Goal: Task Accomplishment & Management: Use online tool/utility

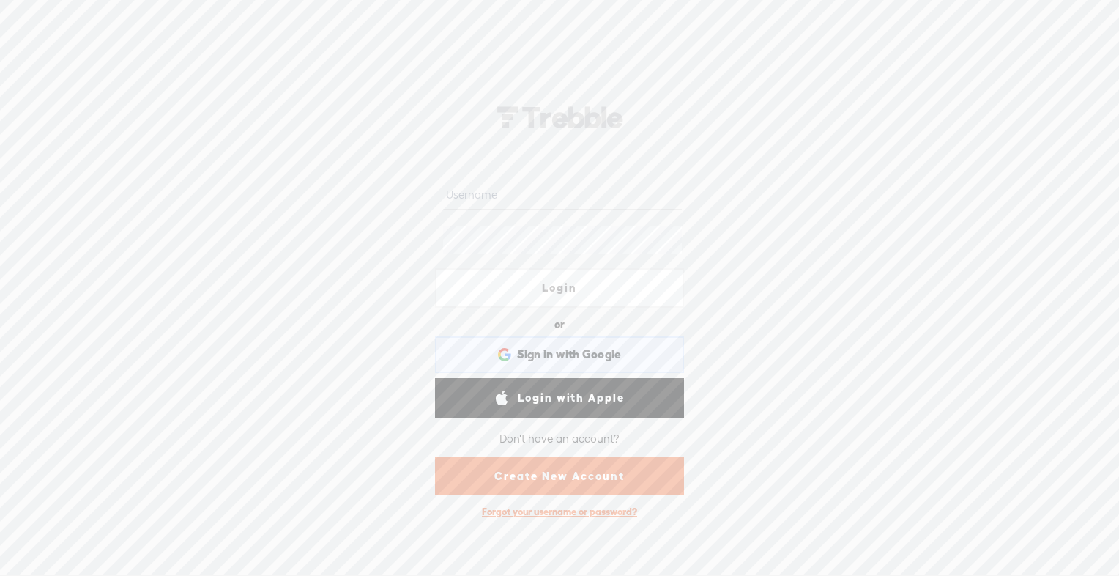
type input "[PERSON_NAME]"
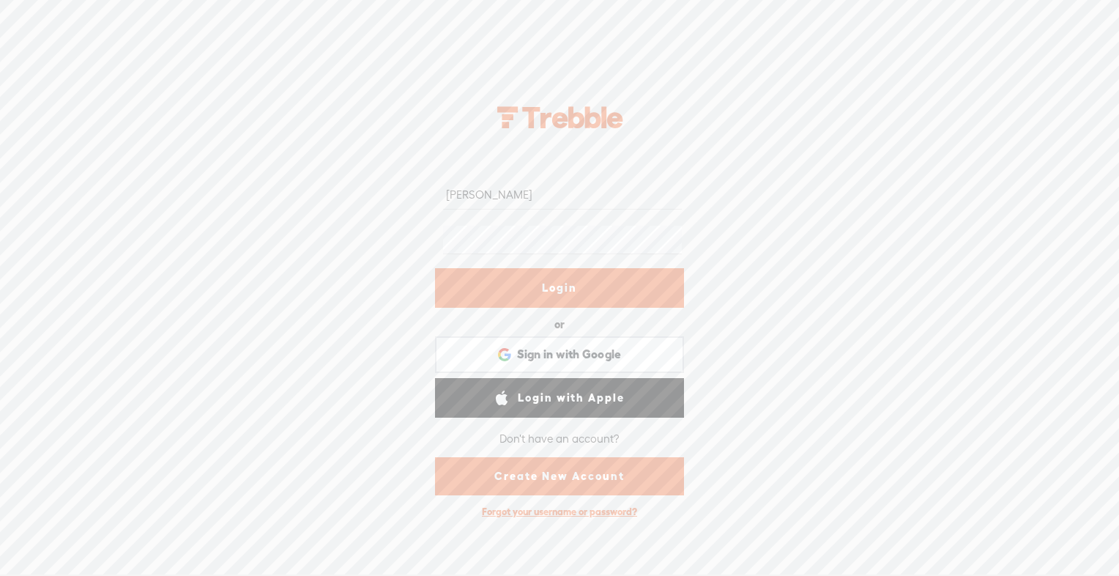
click at [513, 290] on link "Login" at bounding box center [559, 288] width 249 height 40
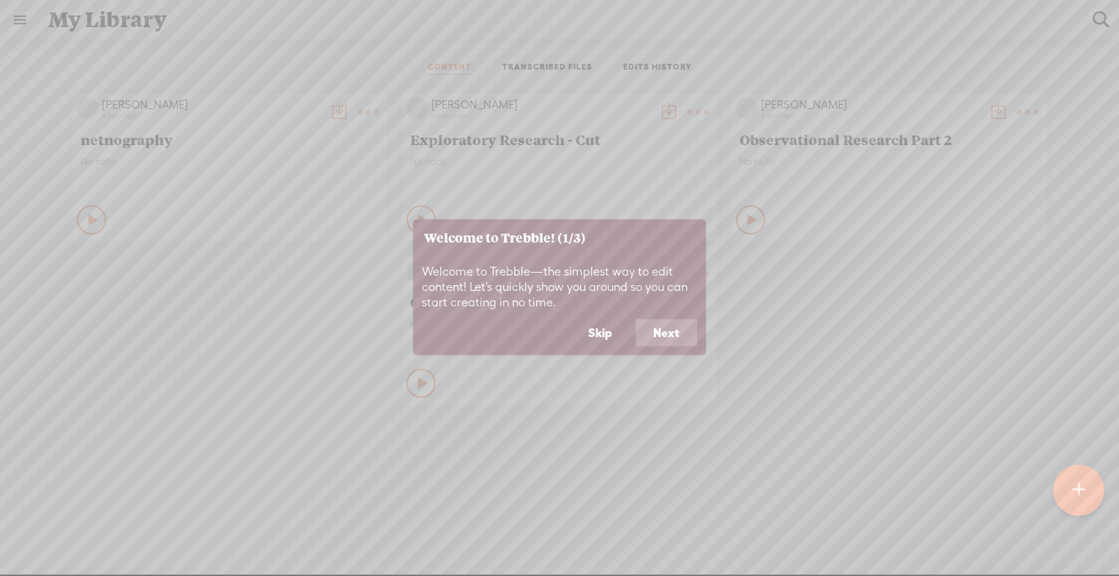
click at [663, 339] on button "Next" at bounding box center [667, 333] width 62 height 28
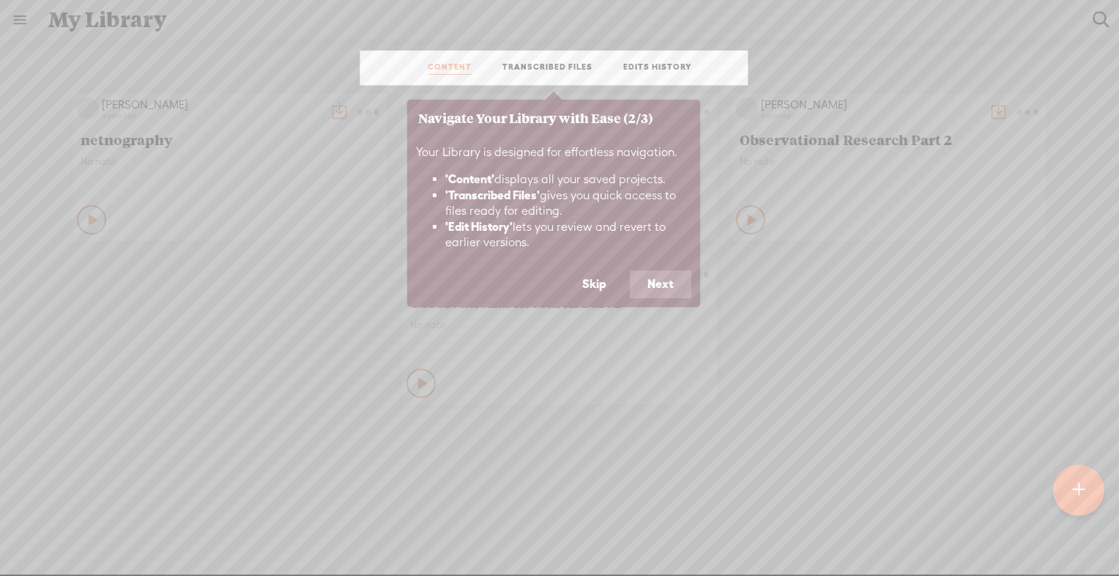
click at [672, 283] on button "Next" at bounding box center [661, 284] width 62 height 28
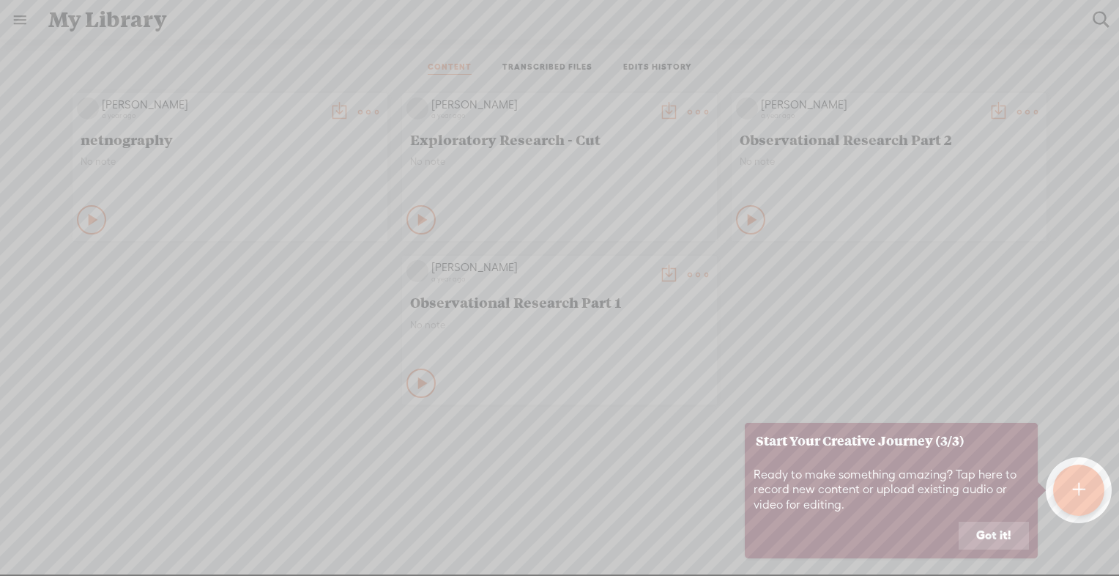
click at [1009, 546] on button "Got it!" at bounding box center [994, 535] width 70 height 28
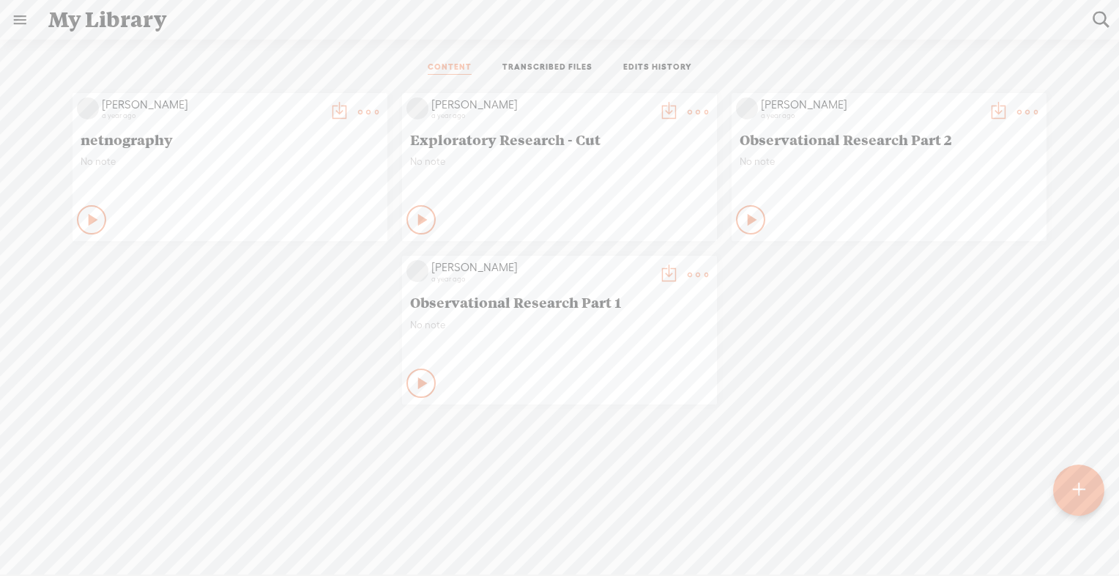
click at [18, 19] on link at bounding box center [20, 20] width 38 height 38
click at [93, 535] on div "SETTINGS" at bounding box center [77, 541] width 53 height 12
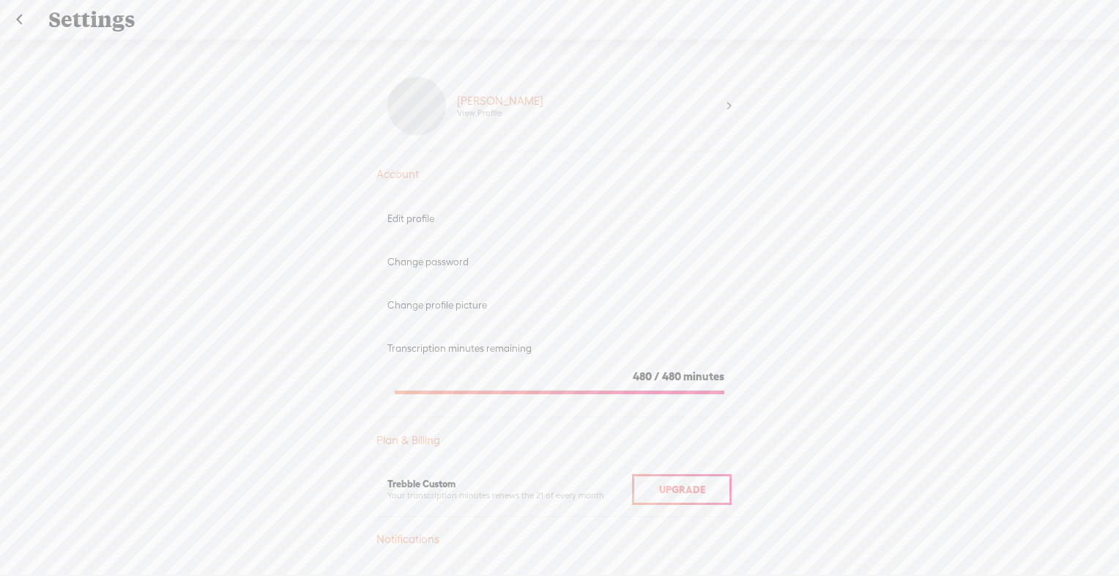
click at [18, 13] on link at bounding box center [19, 20] width 37 height 38
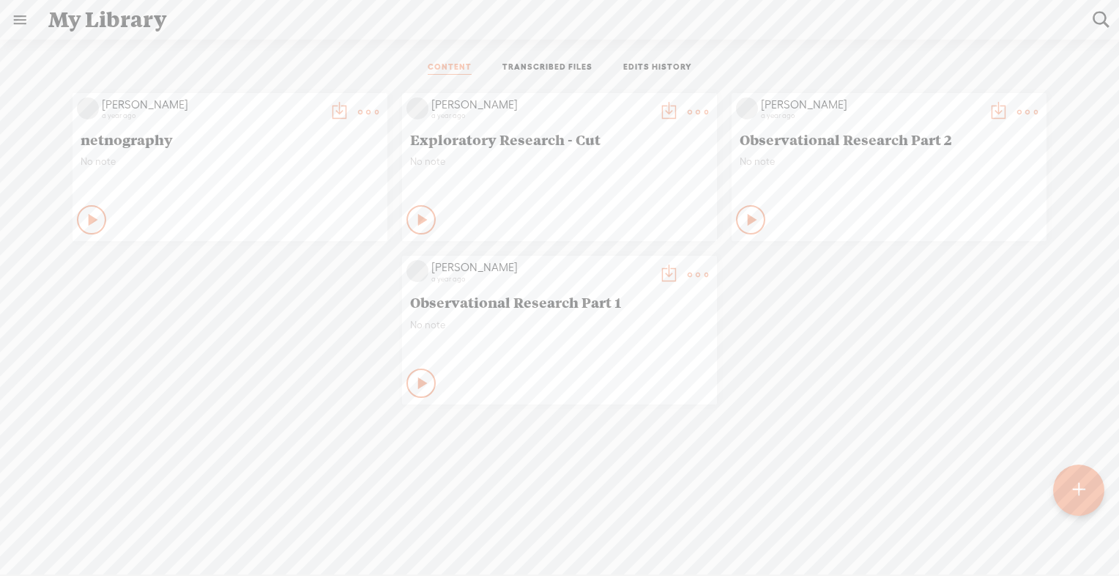
click at [549, 66] on link "TRANSCRIBED FILES" at bounding box center [547, 68] width 90 height 13
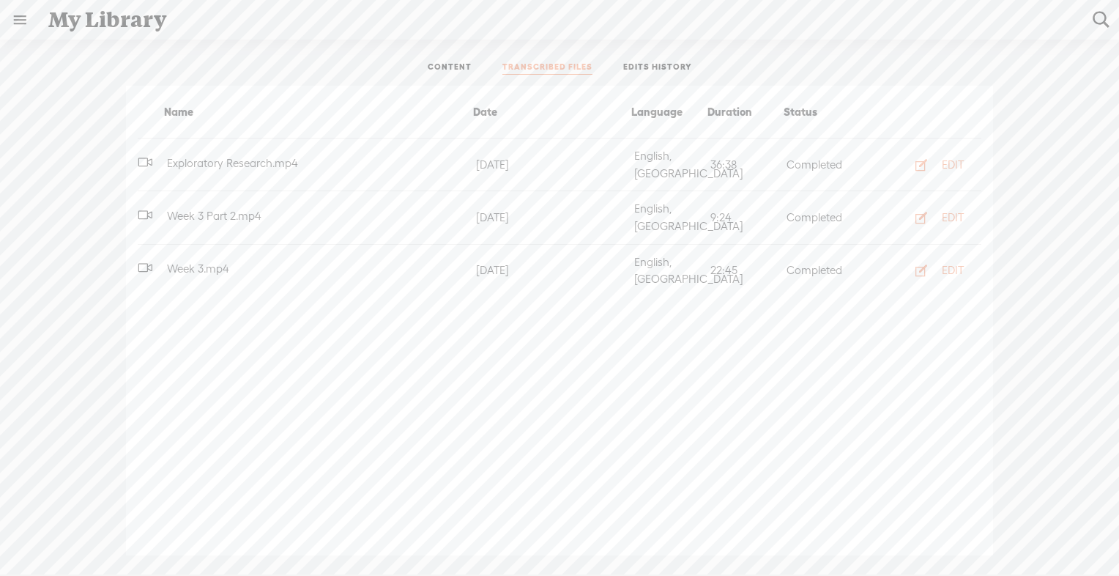
click at [656, 69] on link "EDITS HISTORY" at bounding box center [657, 68] width 69 height 13
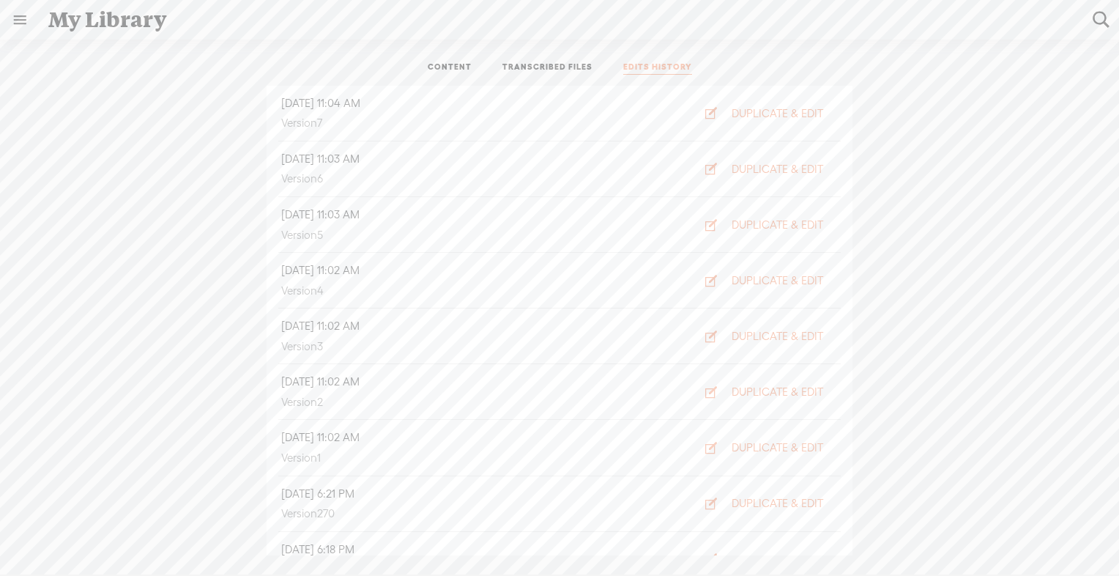
click at [15, 16] on link at bounding box center [20, 20] width 38 height 38
click at [256, 41] on body "You have 480 minutes of transcription remaining. Upgrade to increase your limit…" at bounding box center [559, 287] width 1119 height 574
click at [959, 379] on div "[DATE] 11:04 AM Version 7 DUPLICATE & EDIT [DATE] 11:03 AM Version 6 DUPLICATE …" at bounding box center [559, 320] width 1097 height 469
click at [439, 67] on link "CONTENT" at bounding box center [450, 68] width 44 height 13
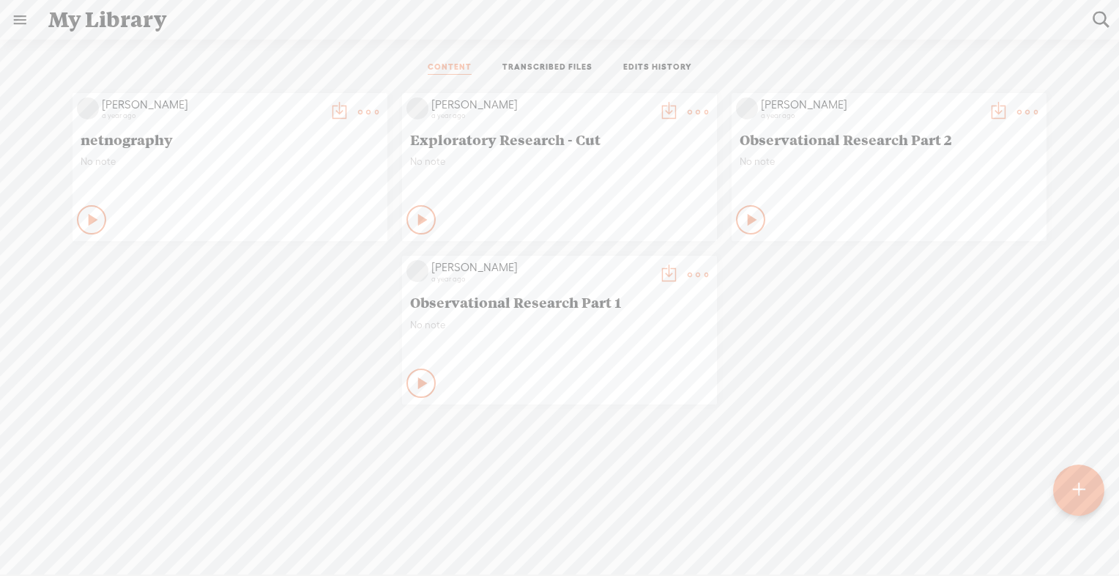
click at [548, 68] on link "TRANSCRIBED FILES" at bounding box center [547, 68] width 90 height 13
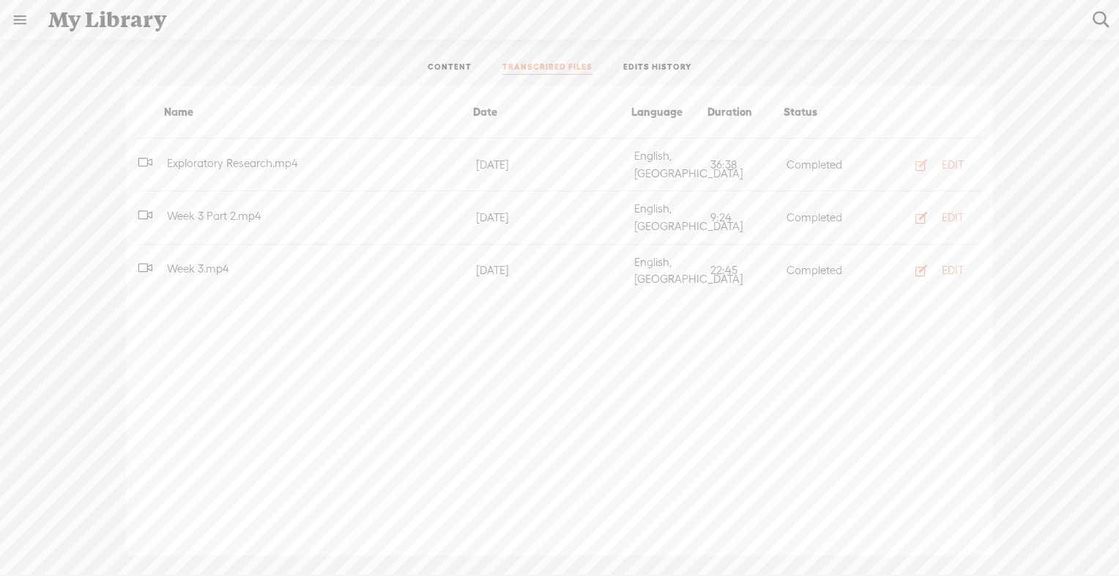
click at [460, 73] on link "CONTENT" at bounding box center [450, 68] width 44 height 13
